Goal: Information Seeking & Learning: Learn about a topic

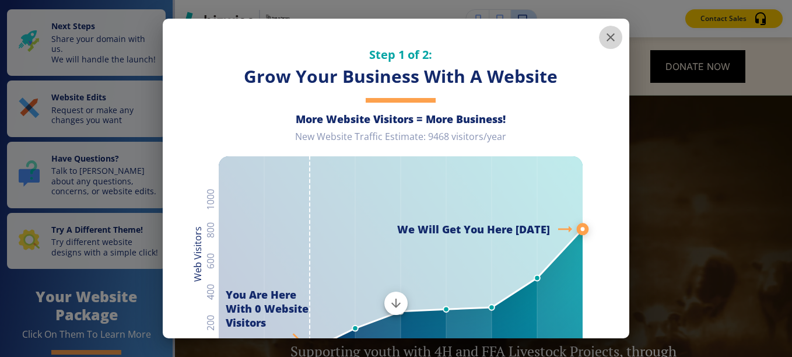
click at [604, 41] on icon "button" at bounding box center [611, 37] width 14 height 14
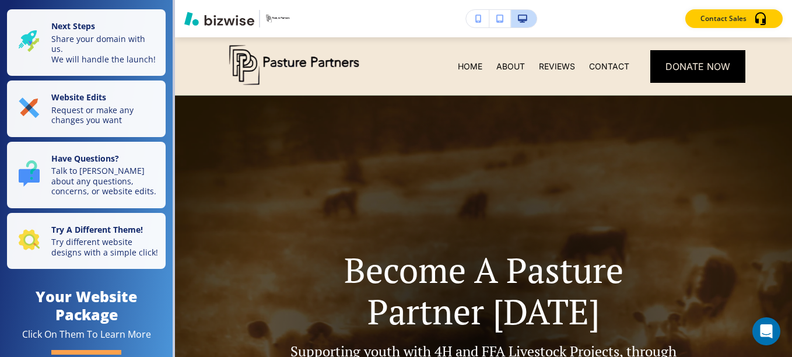
click at [605, 41] on div "CONTACT" at bounding box center [609, 66] width 54 height 58
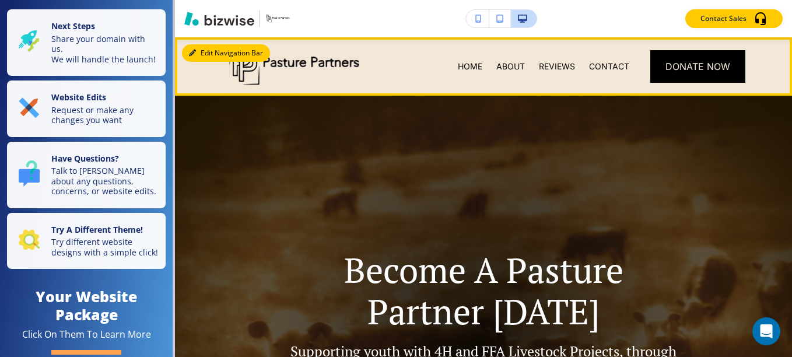
click at [195, 56] on icon "button" at bounding box center [192, 53] width 7 height 7
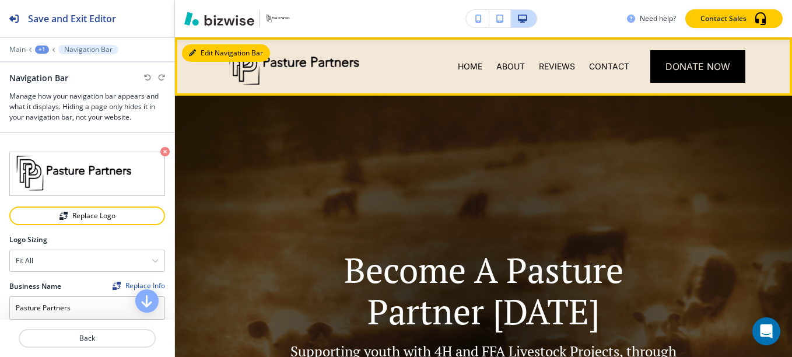
click at [199, 60] on button "Edit Navigation Bar" at bounding box center [226, 53] width 88 height 18
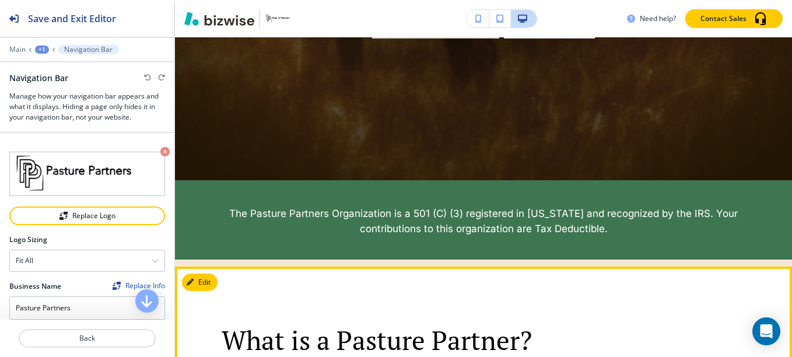
scroll to position [397, 0]
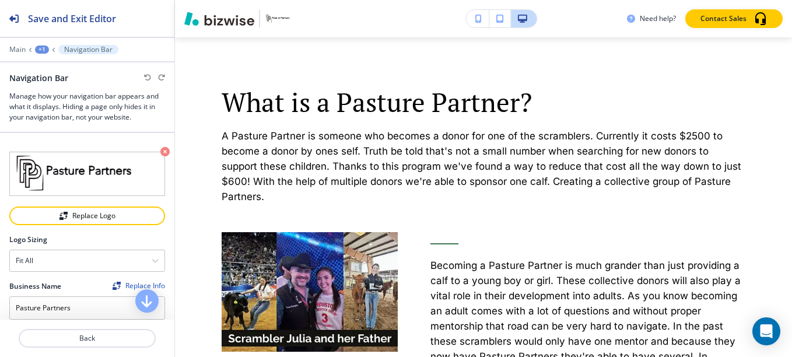
scroll to position [641, 0]
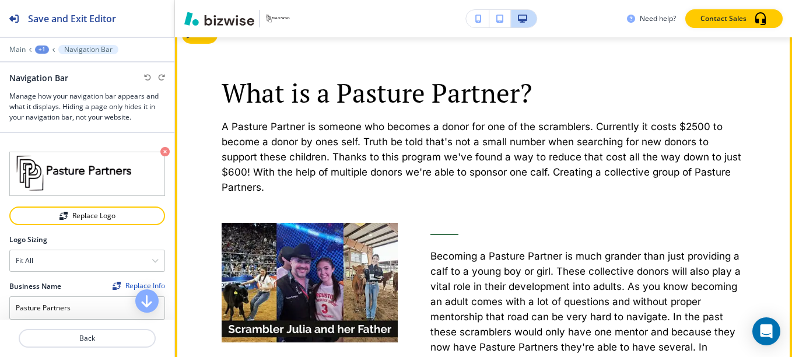
click at [545, 94] on p "What is a Pasture Partner?" at bounding box center [484, 93] width 524 height 31
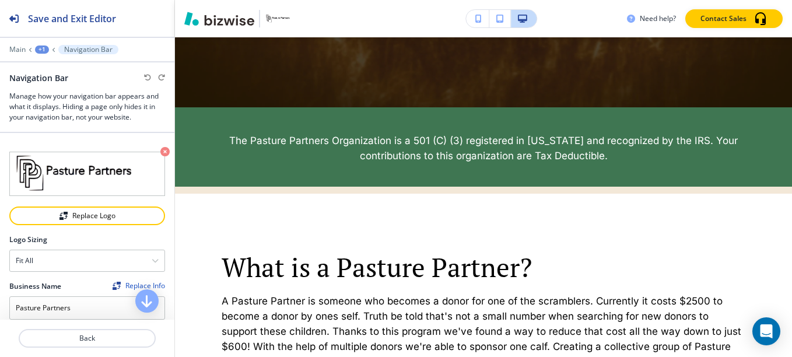
scroll to position [490, 0]
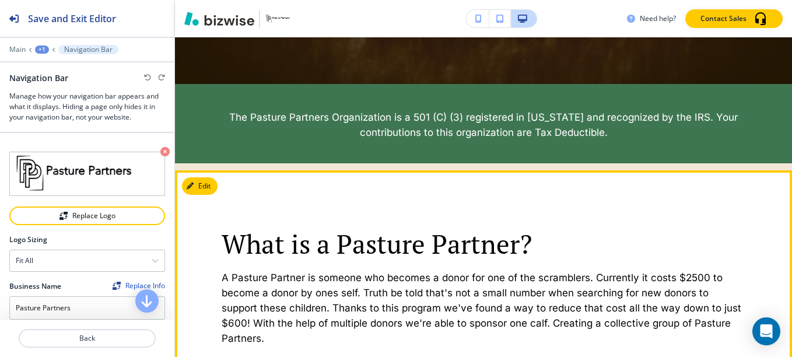
click at [531, 249] on p "What is a Pasture Partner?" at bounding box center [484, 244] width 524 height 31
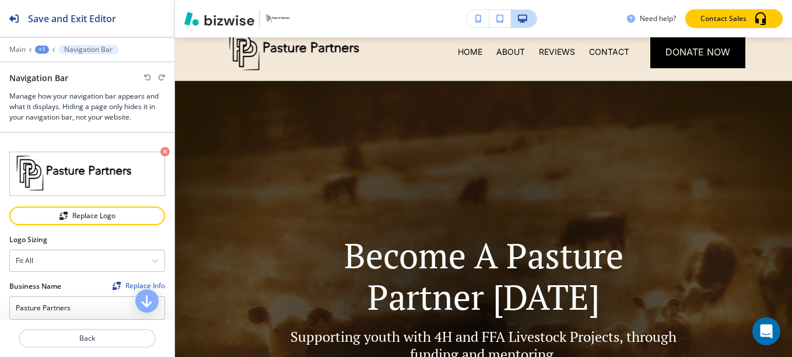
scroll to position [0, 0]
